Goal: Use online tool/utility

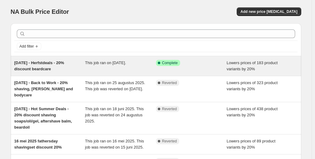
click at [43, 65] on span "[DATE] - Herfstdeals - 20% discount beardcare" at bounding box center [39, 65] width 50 height 11
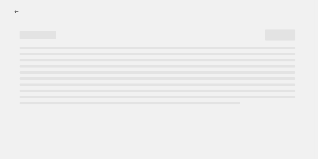
select select "percentage"
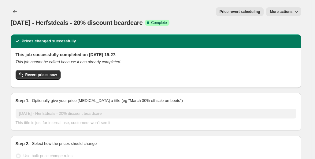
select select "collection"
